Goal: Task Accomplishment & Management: Complete application form

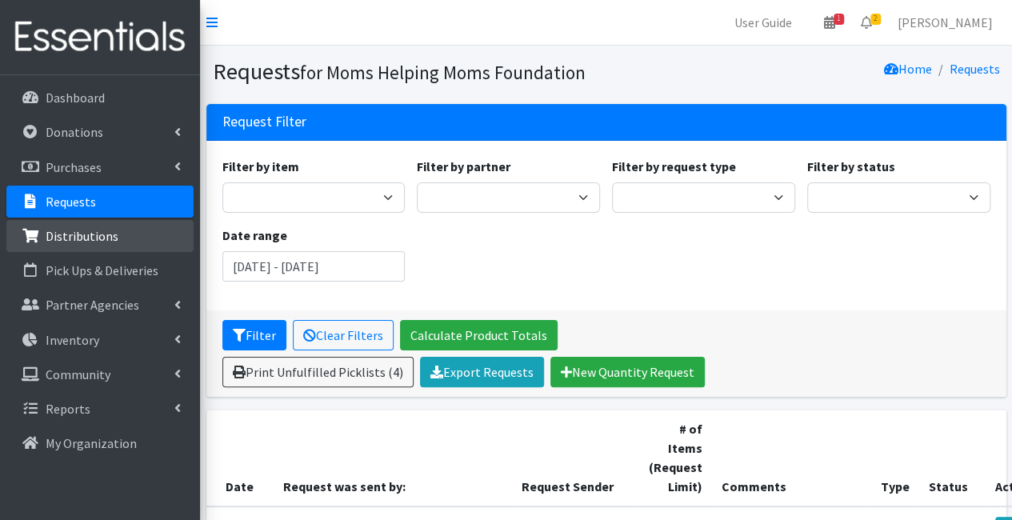
click at [154, 241] on link "Distributions" at bounding box center [99, 236] width 187 height 32
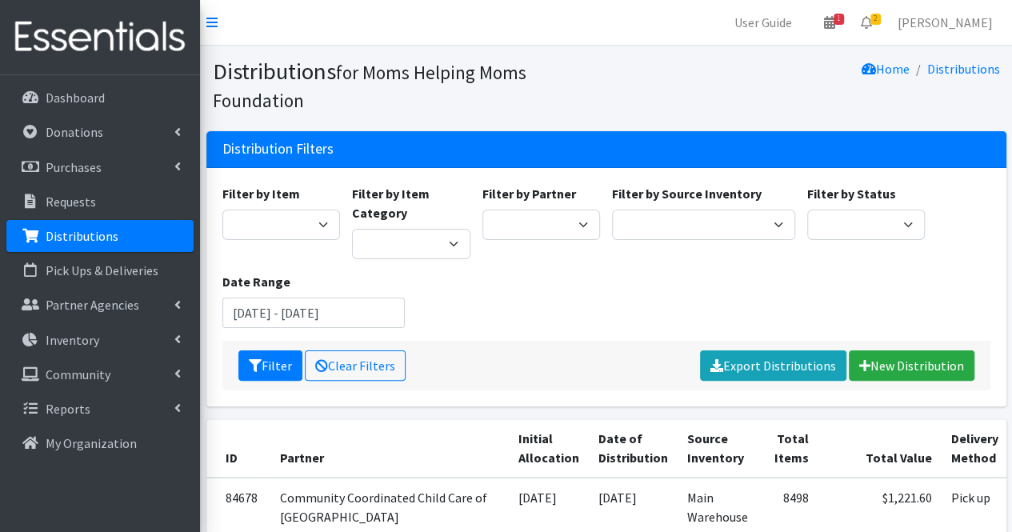
select select "617"
click at [482, 210] on select "Acenda Integrated Health - FSC Acenda Integrated Health - Maternal Health Alter…" at bounding box center [541, 225] width 118 height 30
click at [258, 378] on button "Filter" at bounding box center [270, 365] width 64 height 30
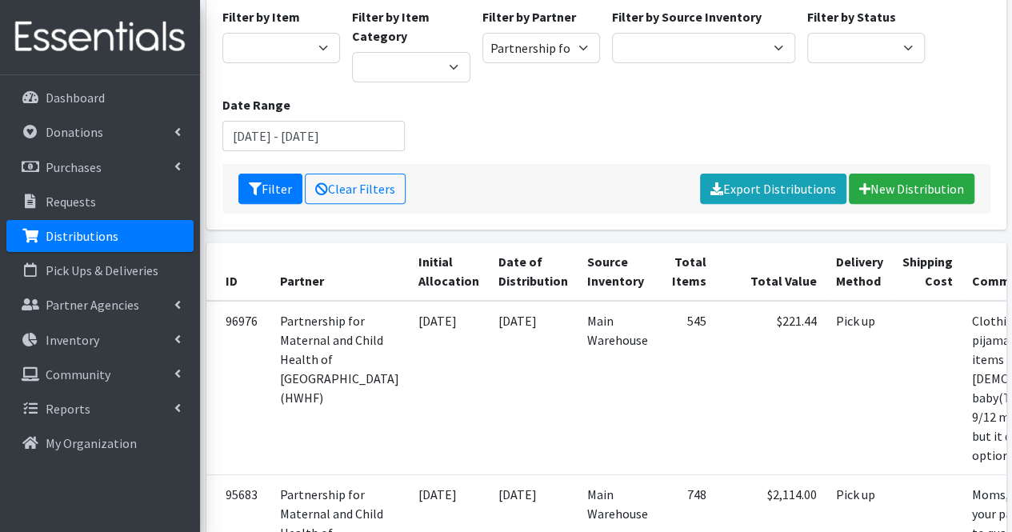
scroll to position [0, 89]
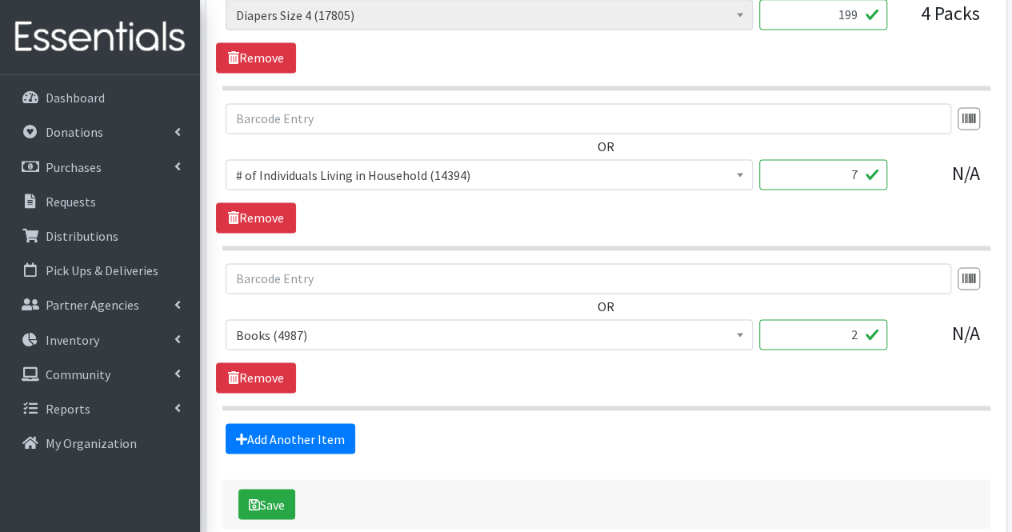
scroll to position [1213, 0]
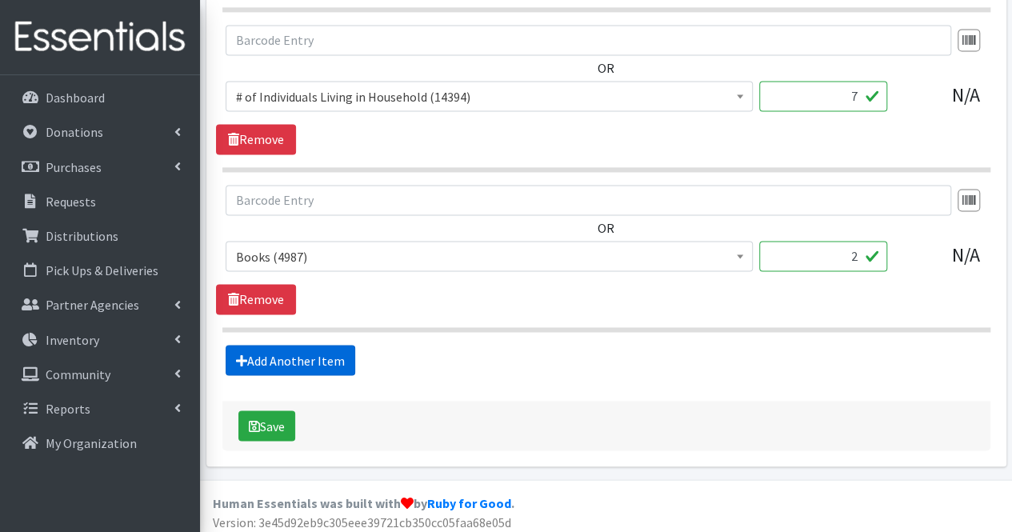
click at [333, 350] on link "Add Another Item" at bounding box center [291, 360] width 130 height 30
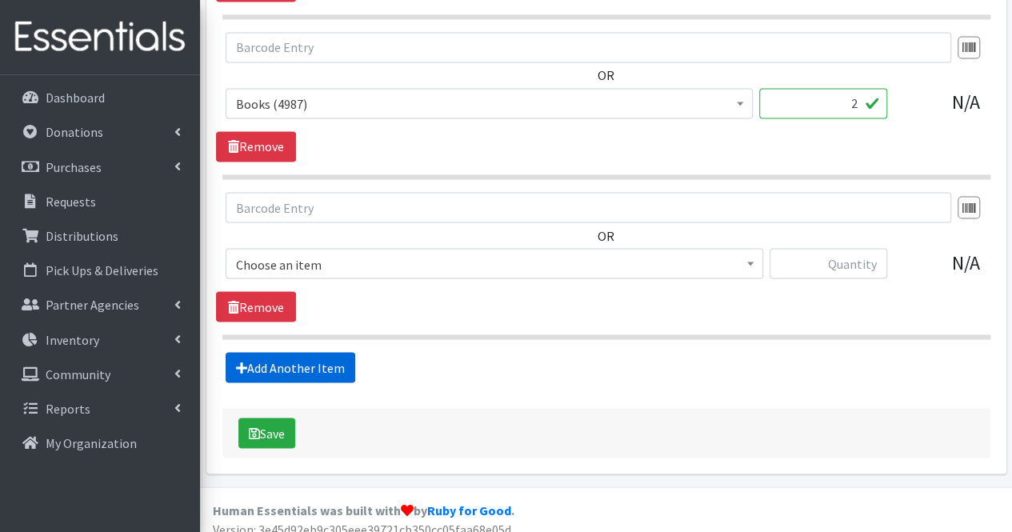
scroll to position [1372, 0]
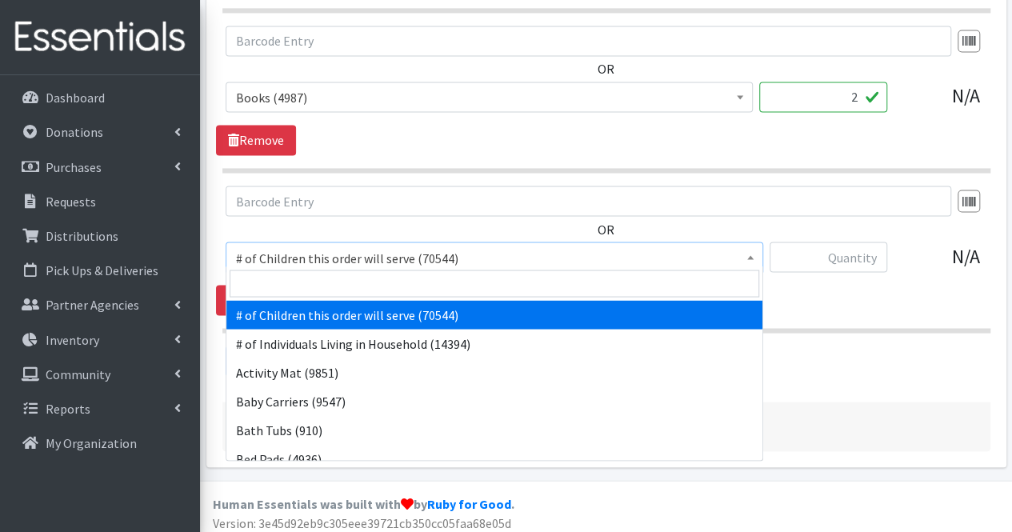
click at [336, 256] on span "# of Children this order will serve (70544)" at bounding box center [494, 257] width 517 height 22
click at [320, 282] on input "search" at bounding box center [495, 283] width 530 height 27
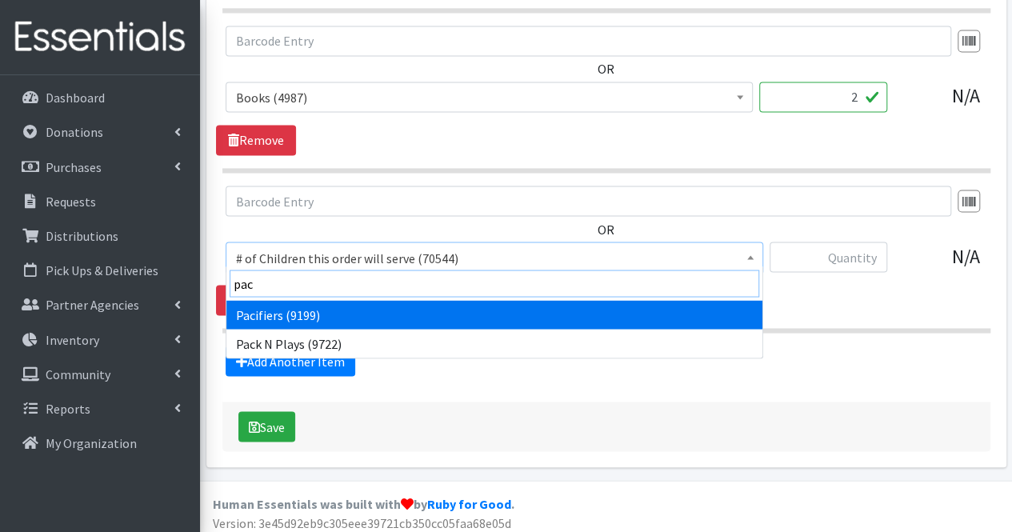
type input "pack"
select select "1982"
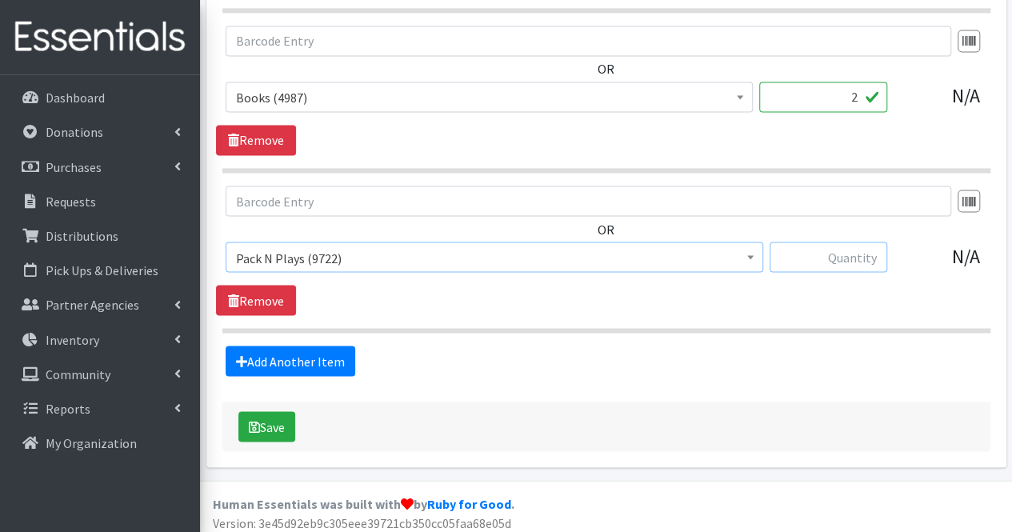
click at [862, 260] on input "text" at bounding box center [828, 257] width 118 height 30
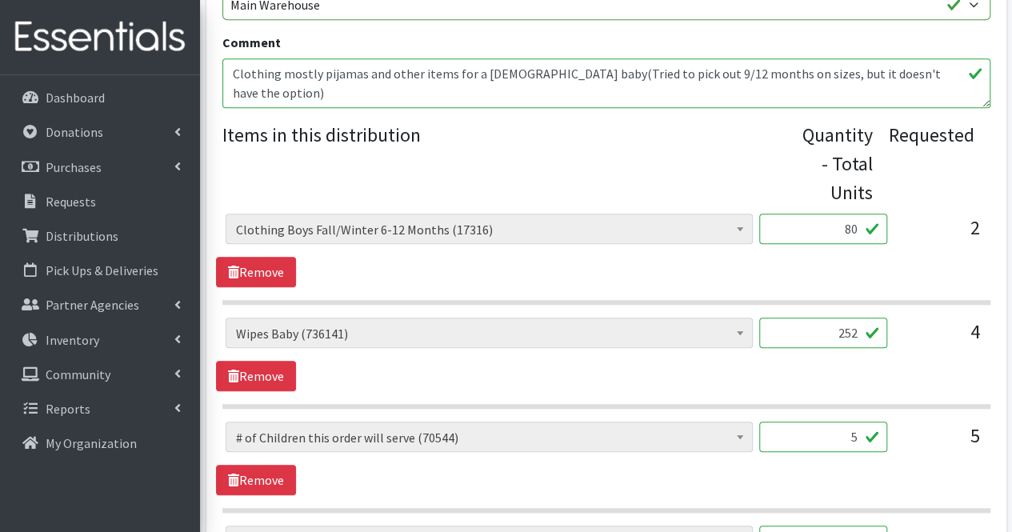
scroll to position [587, 0]
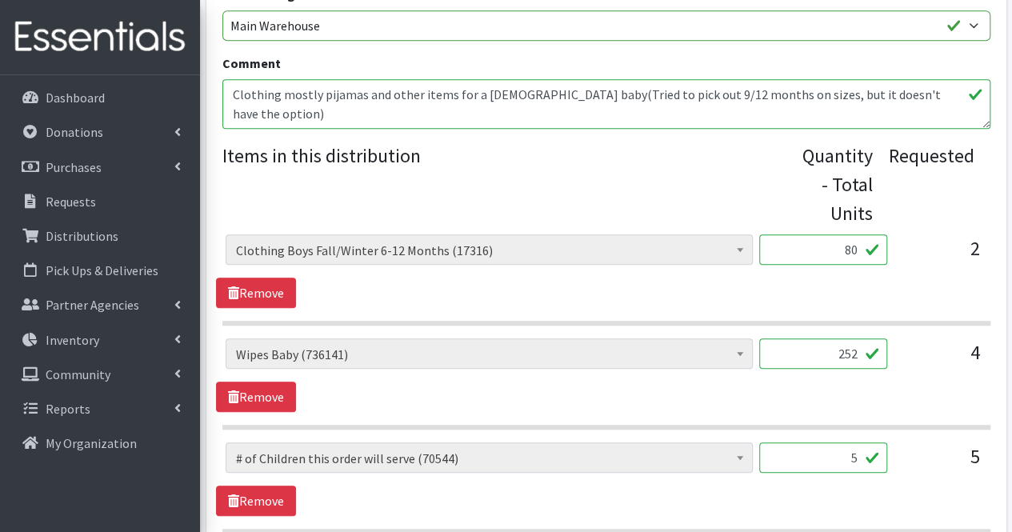
type input "1"
click at [950, 113] on textarea "Clothing mostly pijamas and other items for a [DEMOGRAPHIC_DATA] baby(Tried to …" at bounding box center [606, 104] width 768 height 50
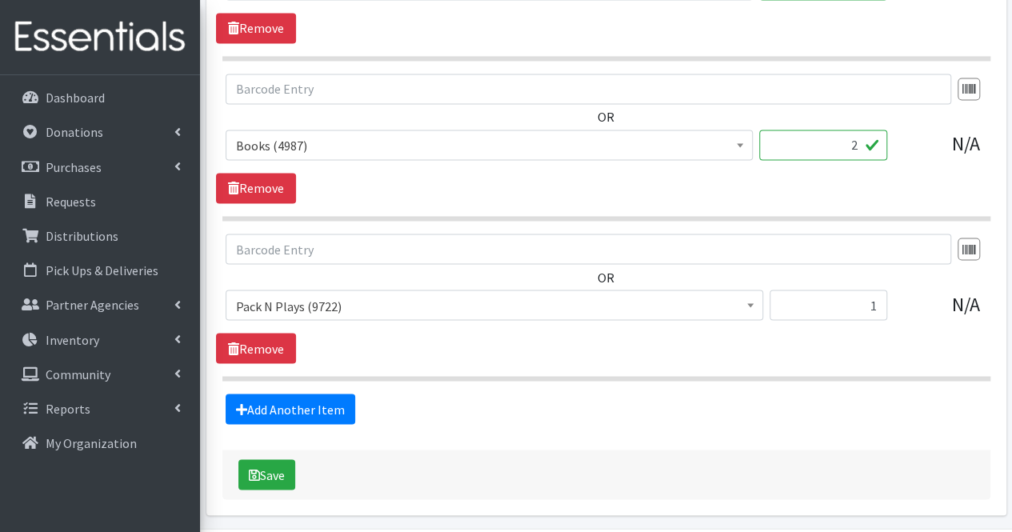
scroll to position [1372, 0]
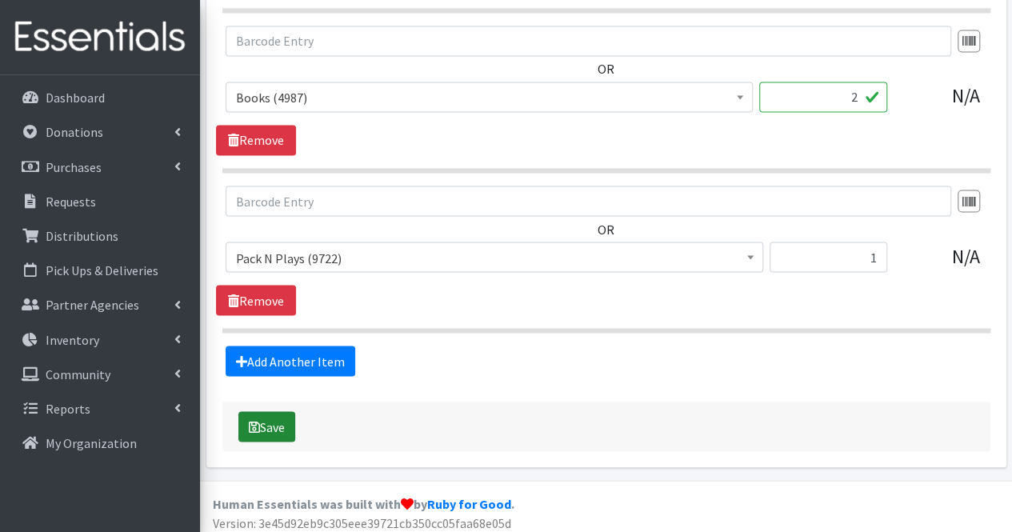
type textarea "Clothing mostly pijamas and other items for a 9 month old baby(Tried to pick ou…"
click at [269, 412] on button "Save" at bounding box center [266, 426] width 57 height 30
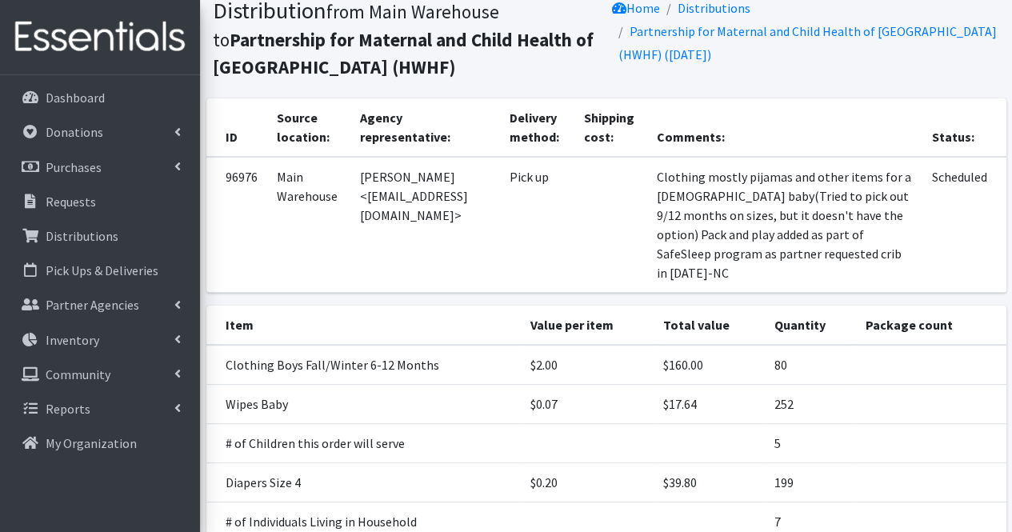
scroll to position [60, 0]
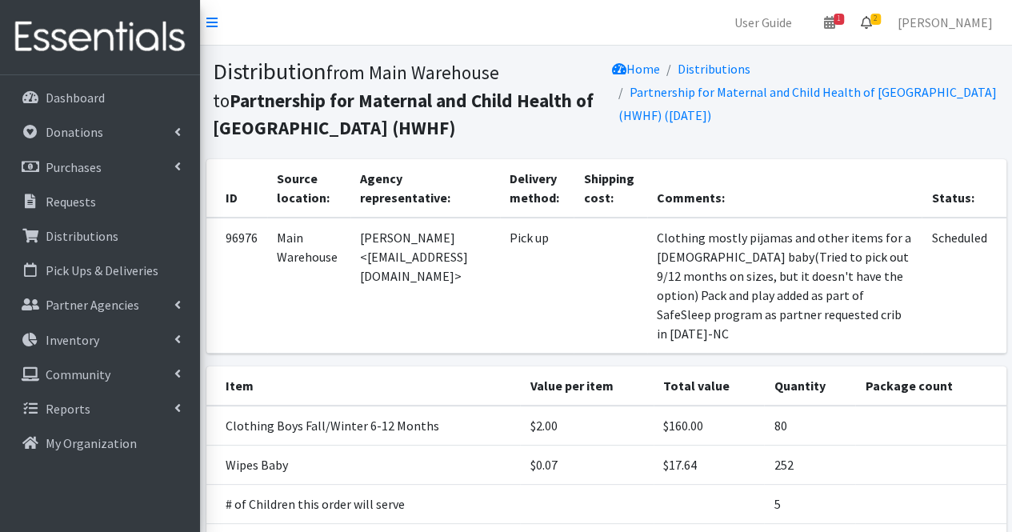
click at [872, 27] on icon at bounding box center [866, 22] width 11 height 13
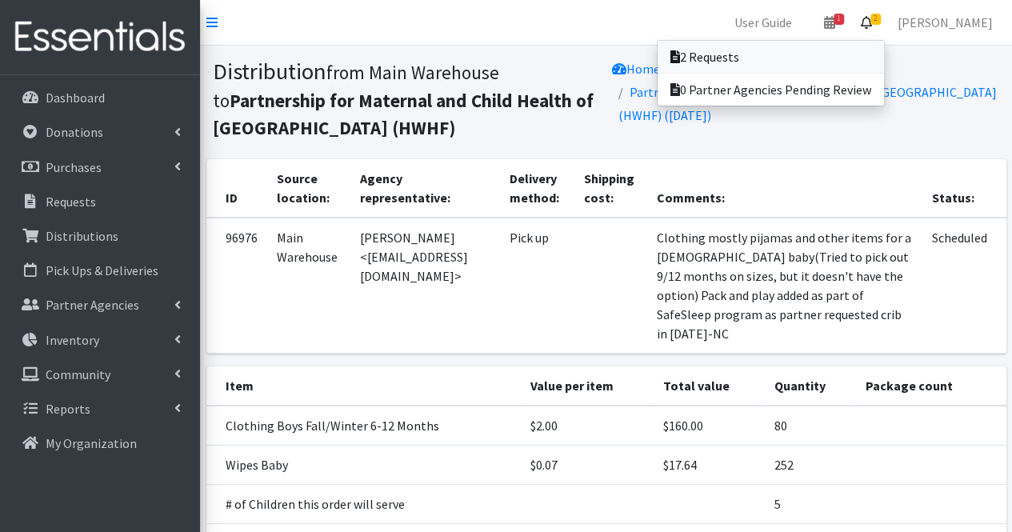
click at [835, 62] on link "2 Requests" at bounding box center [770, 57] width 226 height 32
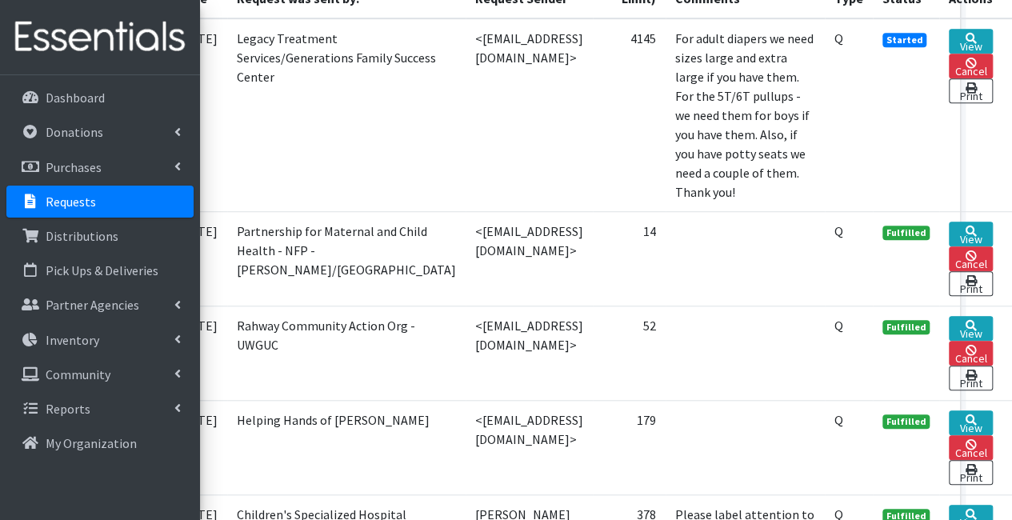
scroll to position [488, 75]
click at [961, 50] on link "View" at bounding box center [971, 41] width 44 height 25
click at [961, 50] on link "Cancel" at bounding box center [970, 62] width 45 height 25
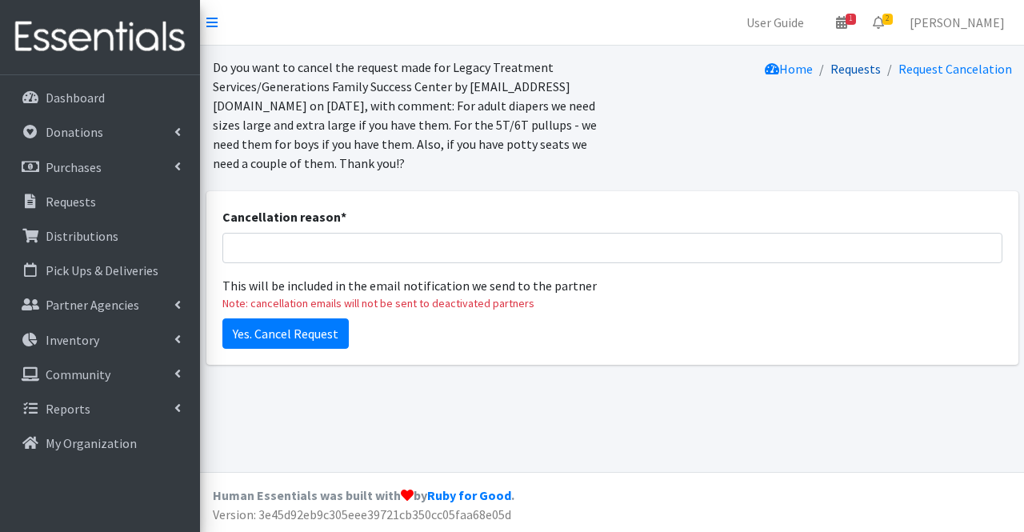
click at [855, 74] on link "Requests" at bounding box center [855, 69] width 50 height 16
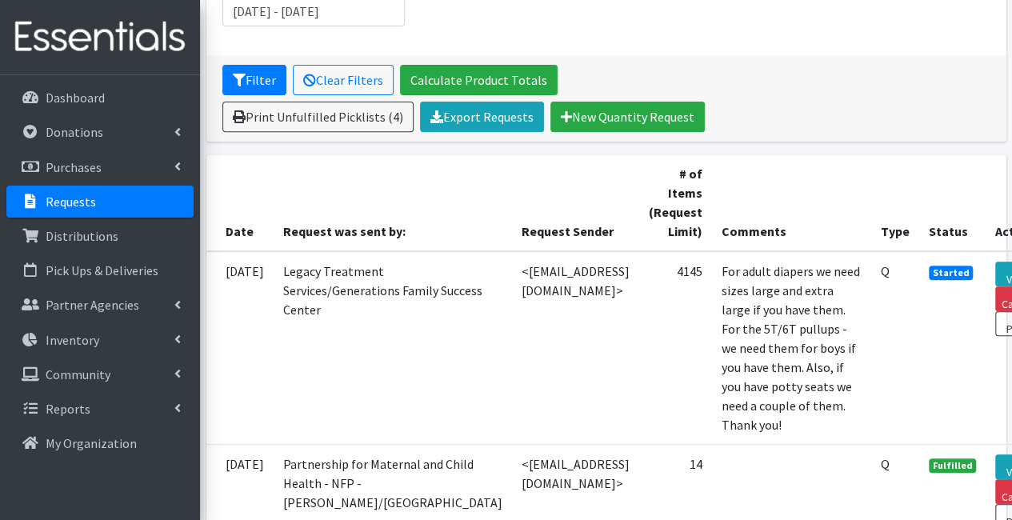
scroll to position [255, 75]
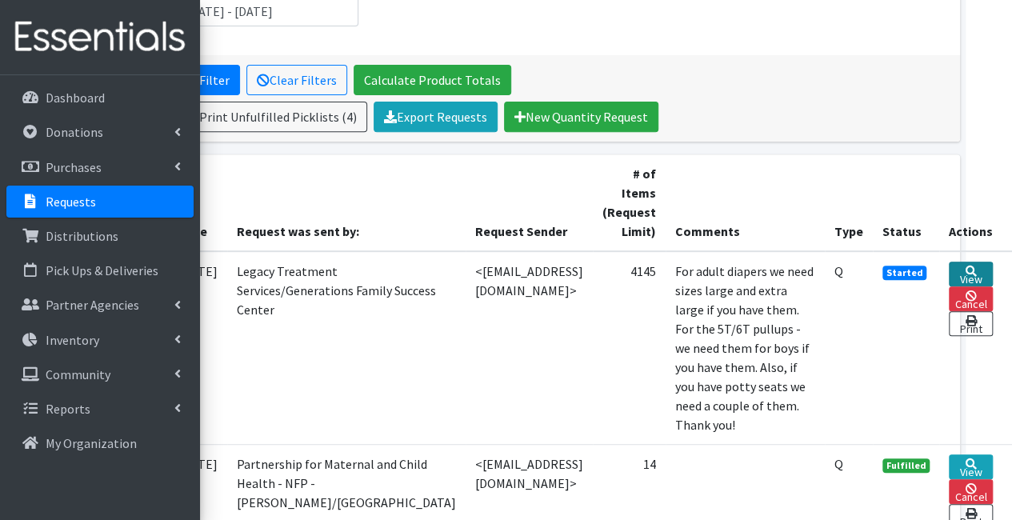
click at [961, 271] on link "View" at bounding box center [971, 274] width 44 height 25
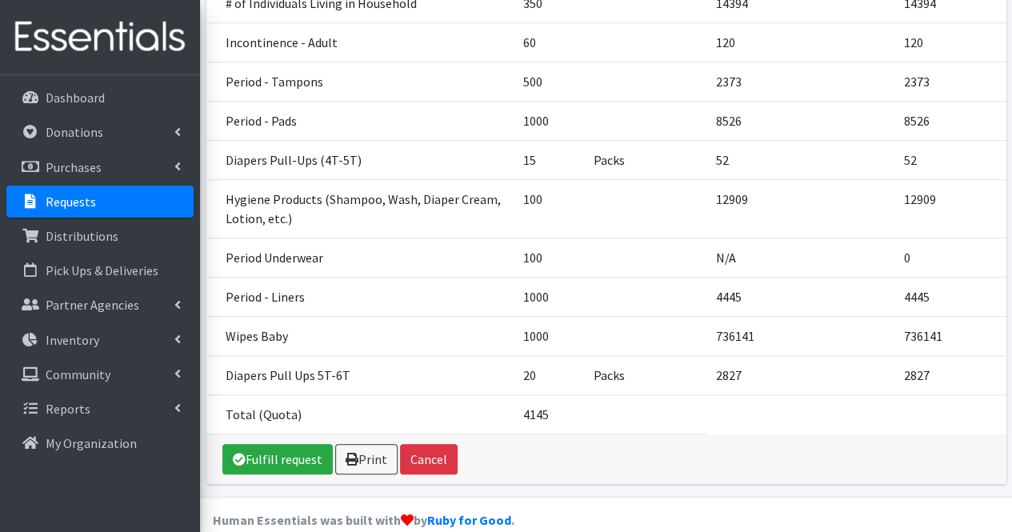
scroll to position [466, 0]
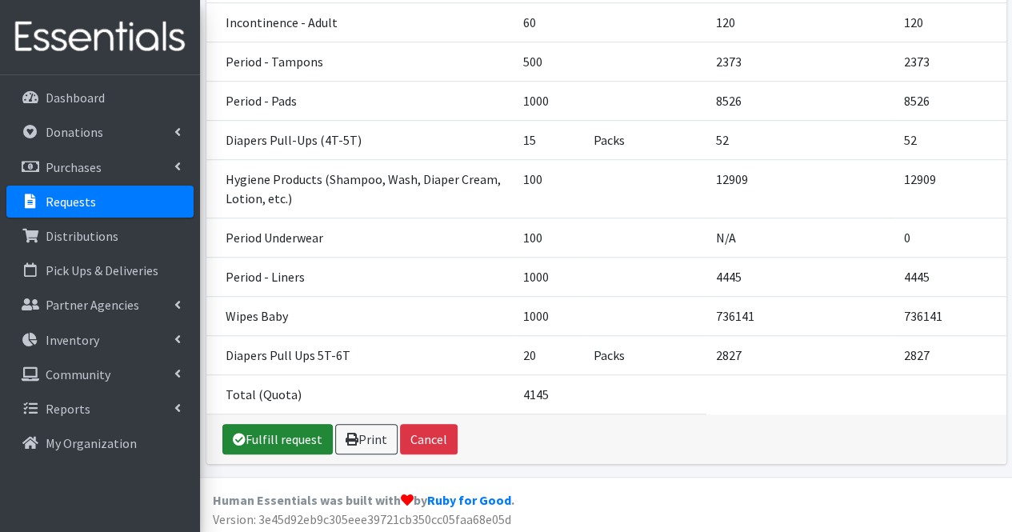
click at [305, 430] on link "Fulfill request" at bounding box center [277, 439] width 110 height 30
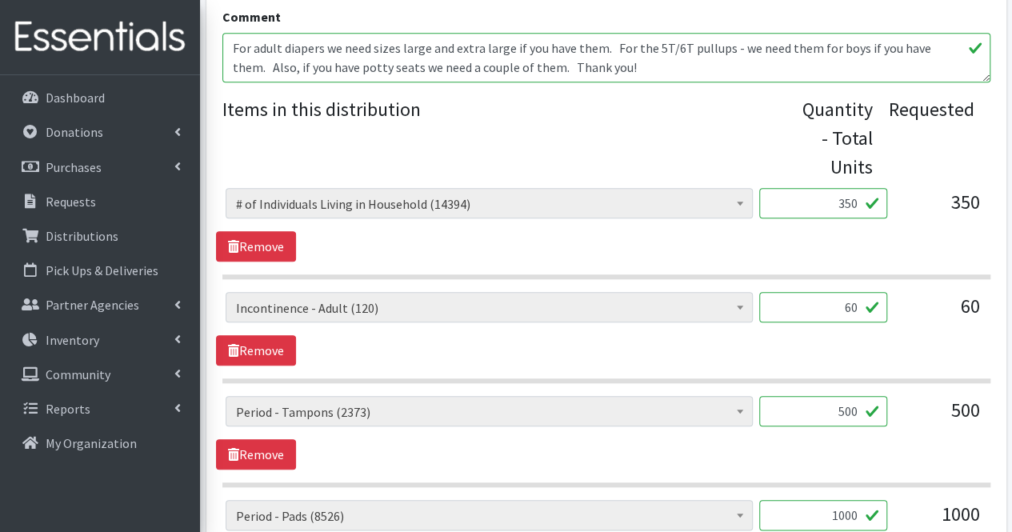
scroll to position [615, 0]
click at [860, 310] on input "60" at bounding box center [823, 306] width 128 height 30
type input "6"
type input "18"
click at [620, 66] on textarea "For adult diapers we need sizes large and extra large if you have them. For the…" at bounding box center [606, 57] width 768 height 50
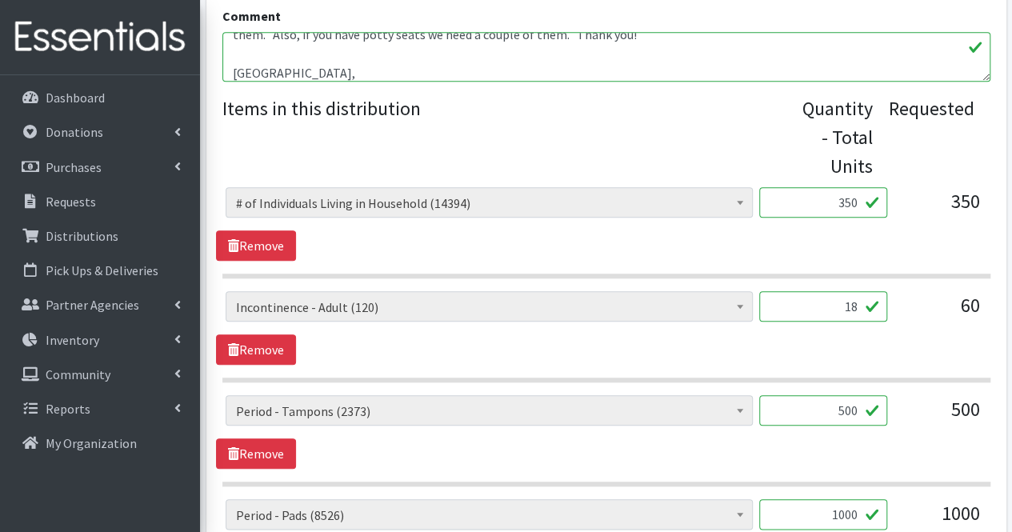
scroll to position [51, 0]
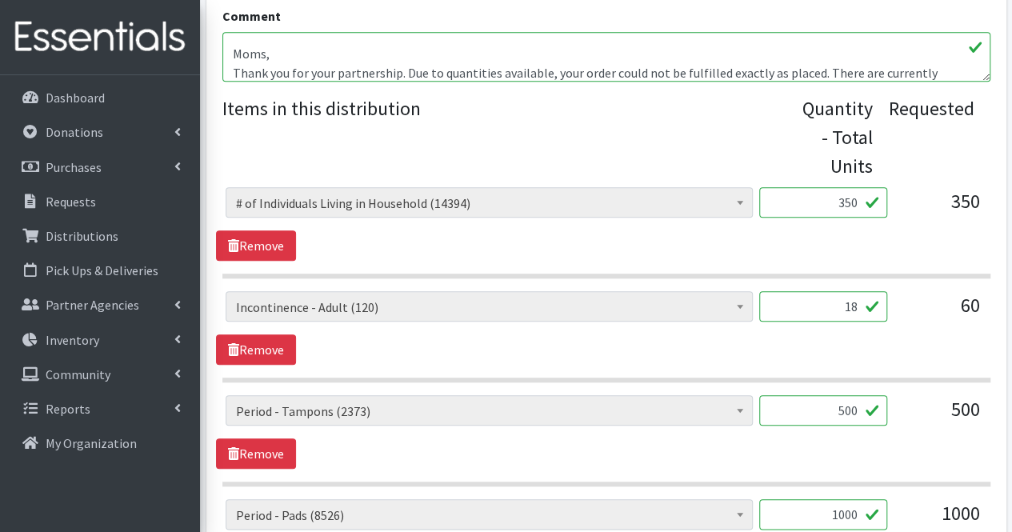
click at [811, 73] on textarea "For adult diapers we need sizes large and extra large if you have them. For the…" at bounding box center [606, 57] width 768 height 50
click at [938, 73] on textarea "For adult diapers we need sizes large and extra large if you have them. For the…" at bounding box center [606, 57] width 768 height 50
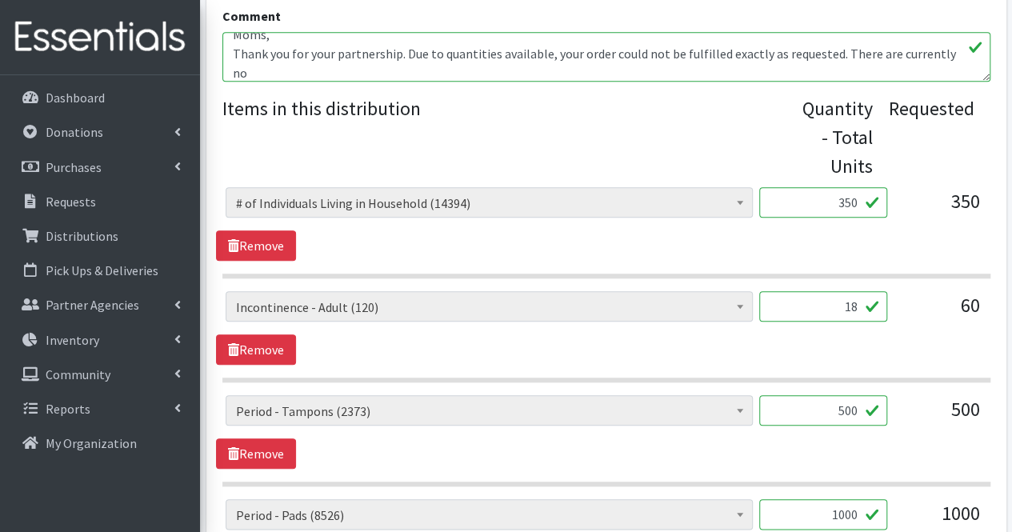
type textarea "For adult diapers we need sizes large and extra large if you have them. For the…"
click at [849, 410] on input "500" at bounding box center [823, 410] width 128 height 30
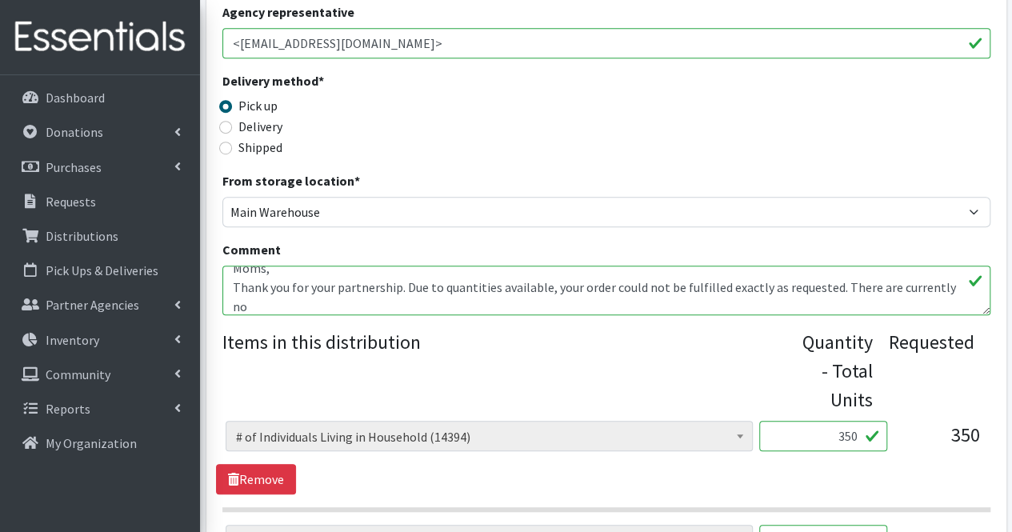
scroll to position [382, 0]
type input "350"
click at [526, 311] on textarea "For adult diapers we need sizes large and extra large if you have them. For the…" at bounding box center [606, 290] width 768 height 50
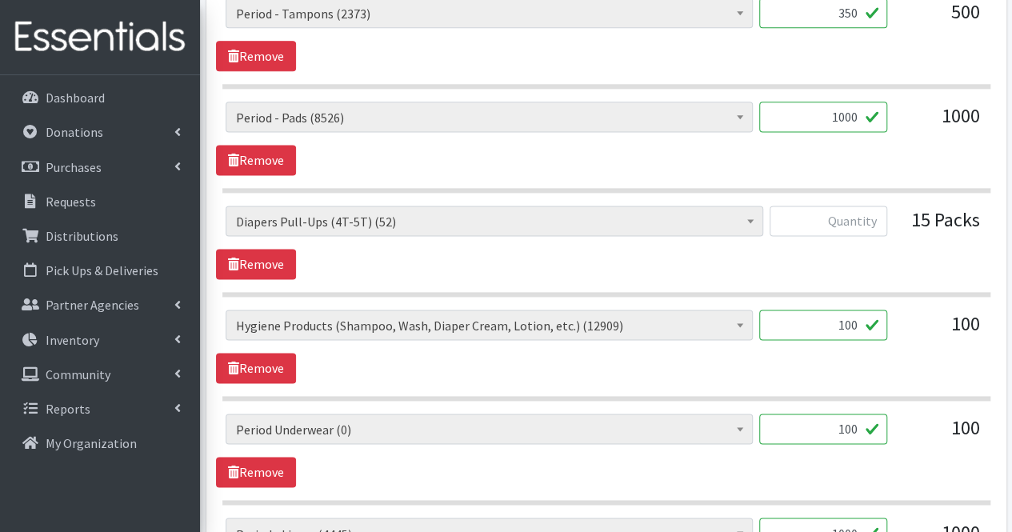
scroll to position [1013, 0]
type textarea "For adult diapers we need sizes large and extra large if you have them. For the…"
click at [282, 258] on link "Remove" at bounding box center [256, 263] width 80 height 30
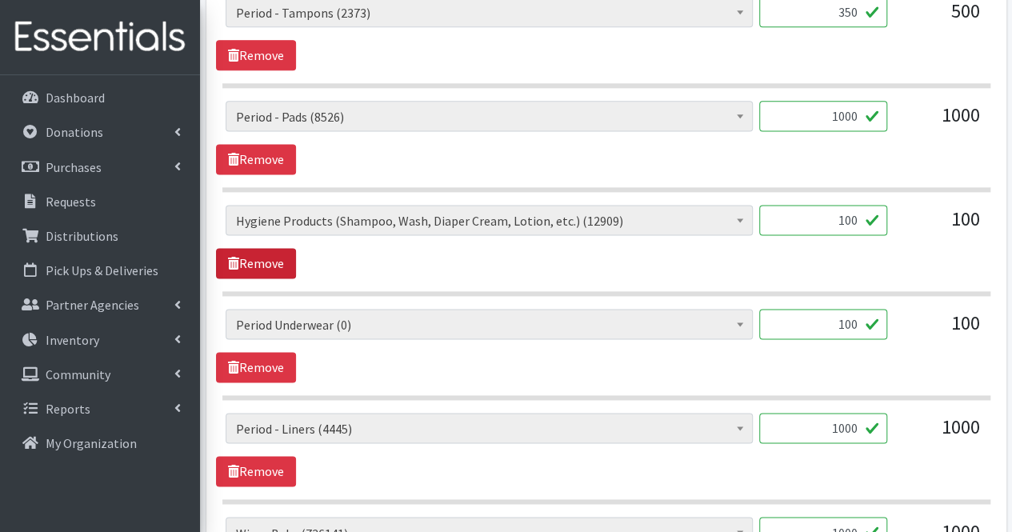
click at [282, 258] on link "Remove" at bounding box center [256, 263] width 80 height 30
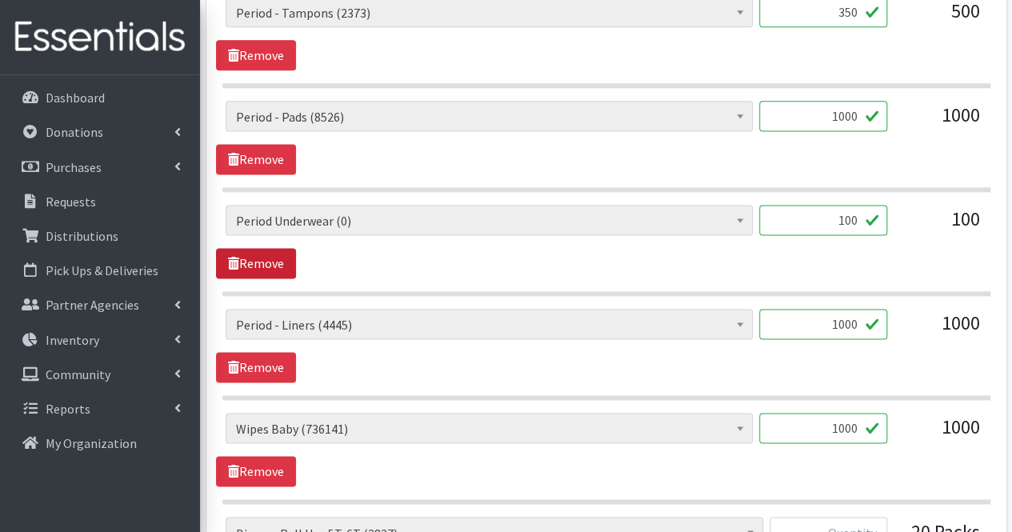
click at [282, 258] on link "Remove" at bounding box center [256, 263] width 80 height 30
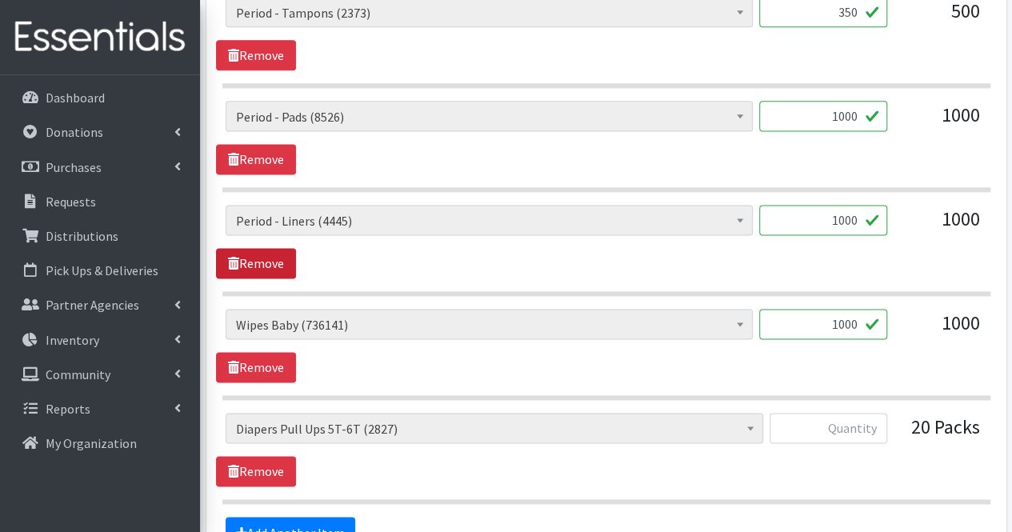
click at [268, 265] on link "Remove" at bounding box center [256, 263] width 80 height 30
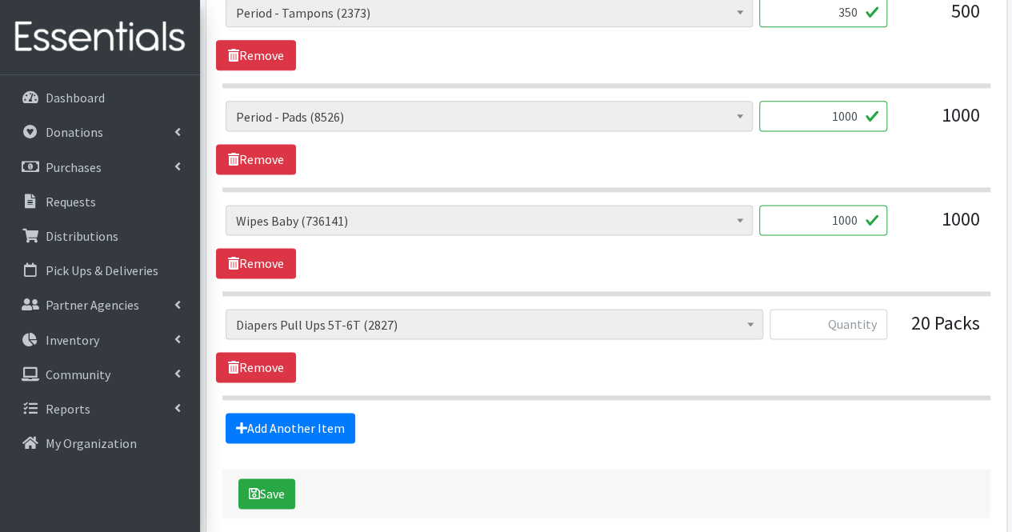
click at [860, 214] on input "1000" at bounding box center [823, 220] width 128 height 30
type input "1728"
click at [259, 358] on link "Remove" at bounding box center [256, 367] width 80 height 30
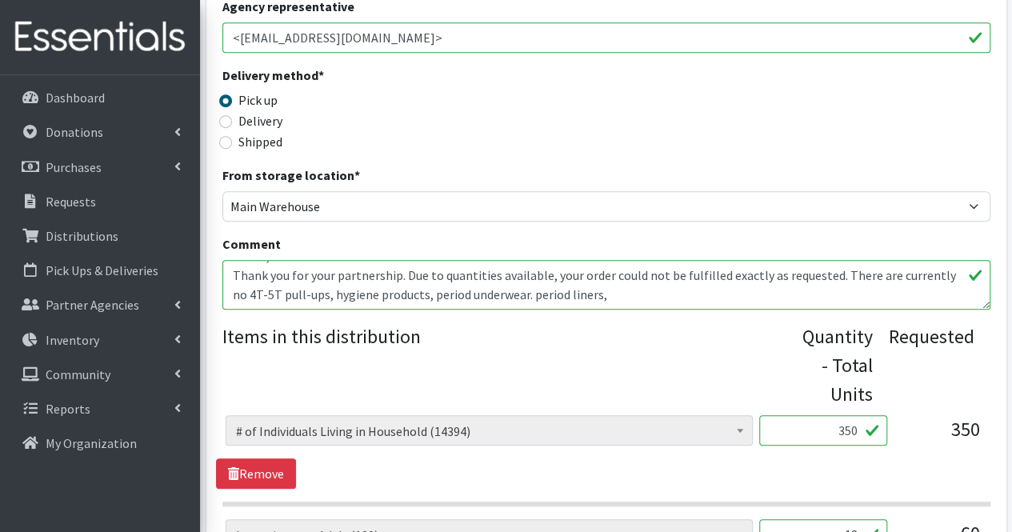
scroll to position [386, 0]
click at [605, 295] on textarea "For adult diapers we need sizes large and extra large if you have them. For the…" at bounding box center [606, 286] width 768 height 50
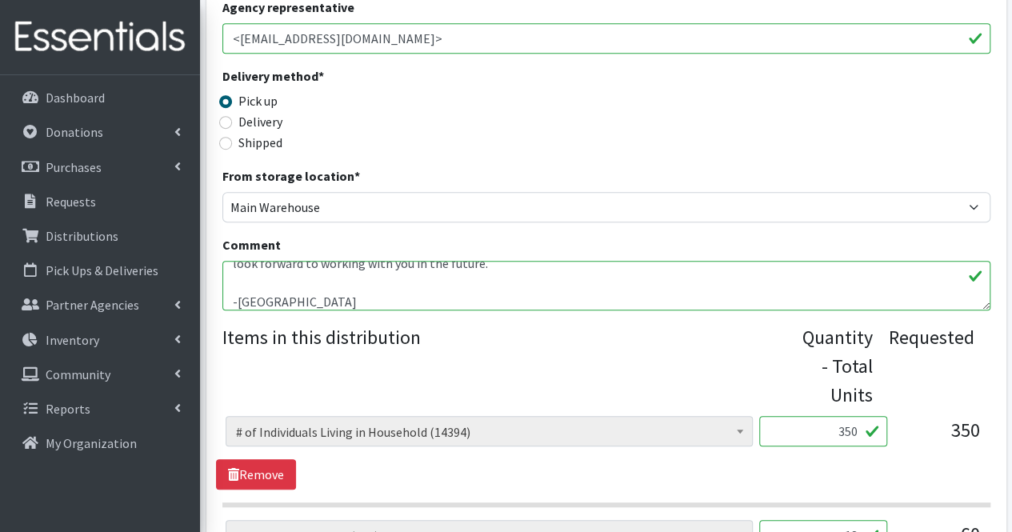
type textarea "For adult diapers we need sizes large and extra large if you have them. For the…"
